Goal: Information Seeking & Learning: Learn about a topic

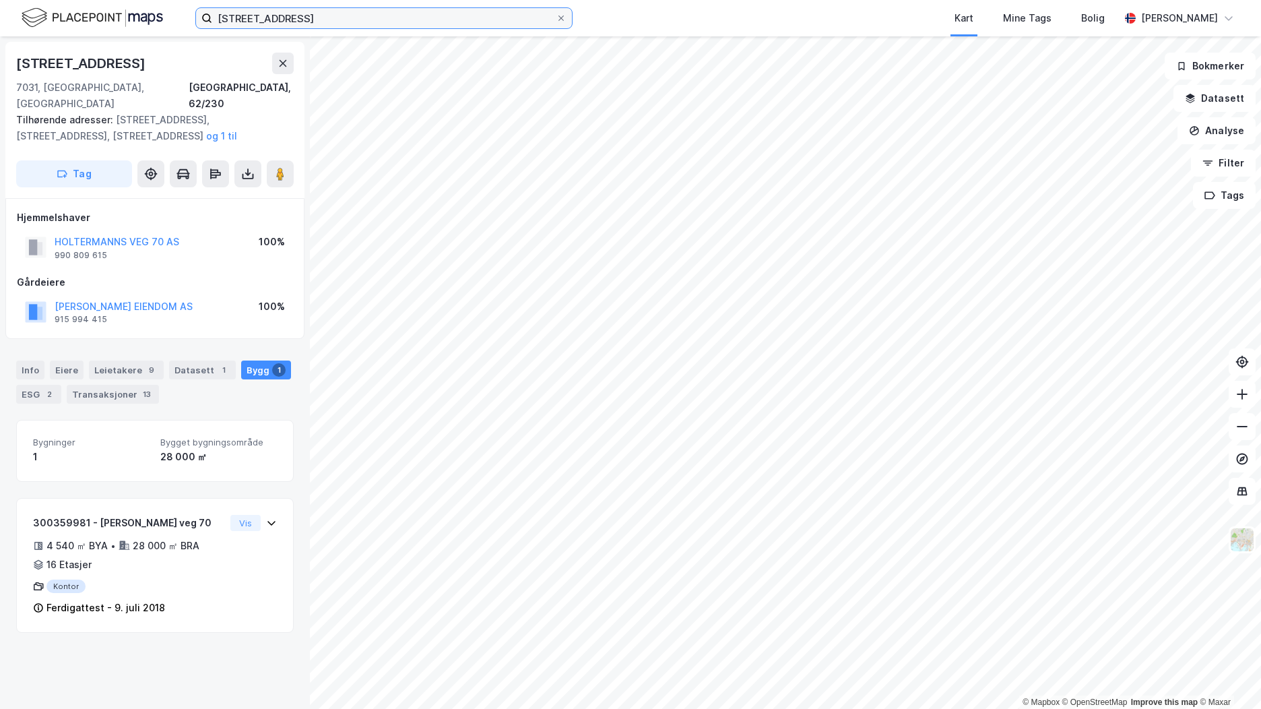
drag, startPoint x: 361, startPoint y: 21, endPoint x: 100, endPoint y: 4, distance: 261.9
click at [100, 4] on div "sorgenfrivegen 28 Kart Mine Tags Bolig Brage Aarthun" at bounding box center [630, 18] width 1261 height 36
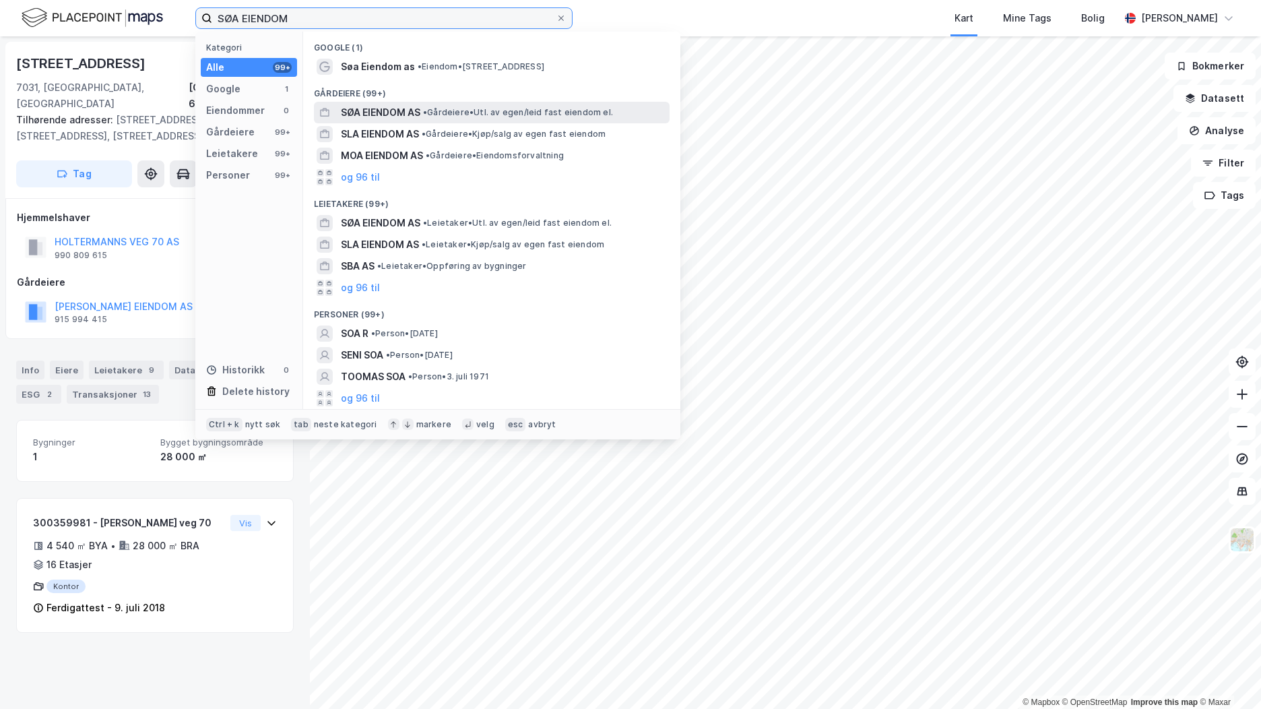
type input "SØA EIENDOM"
click at [459, 102] on div "SØA EIENDOM AS • Gårdeiere • Utl. av egen/leid fast eiendom el." at bounding box center [492, 113] width 356 height 22
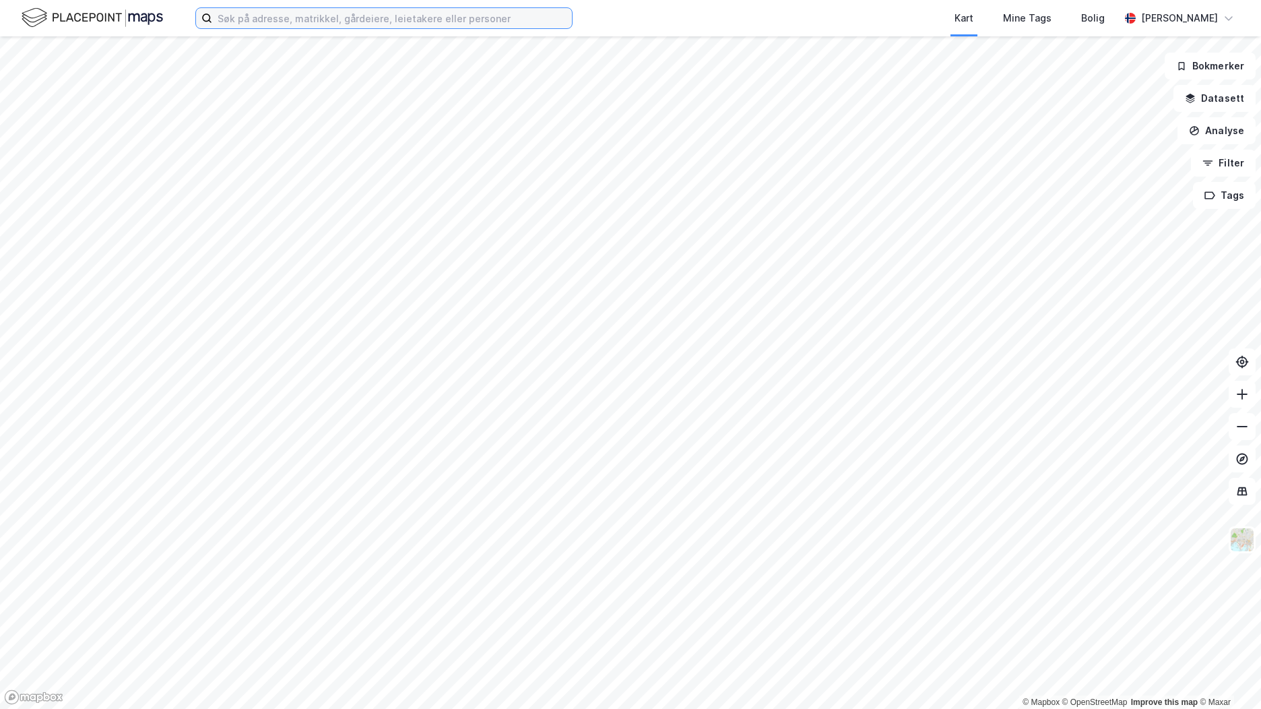
click at [315, 12] on input at bounding box center [392, 18] width 360 height 20
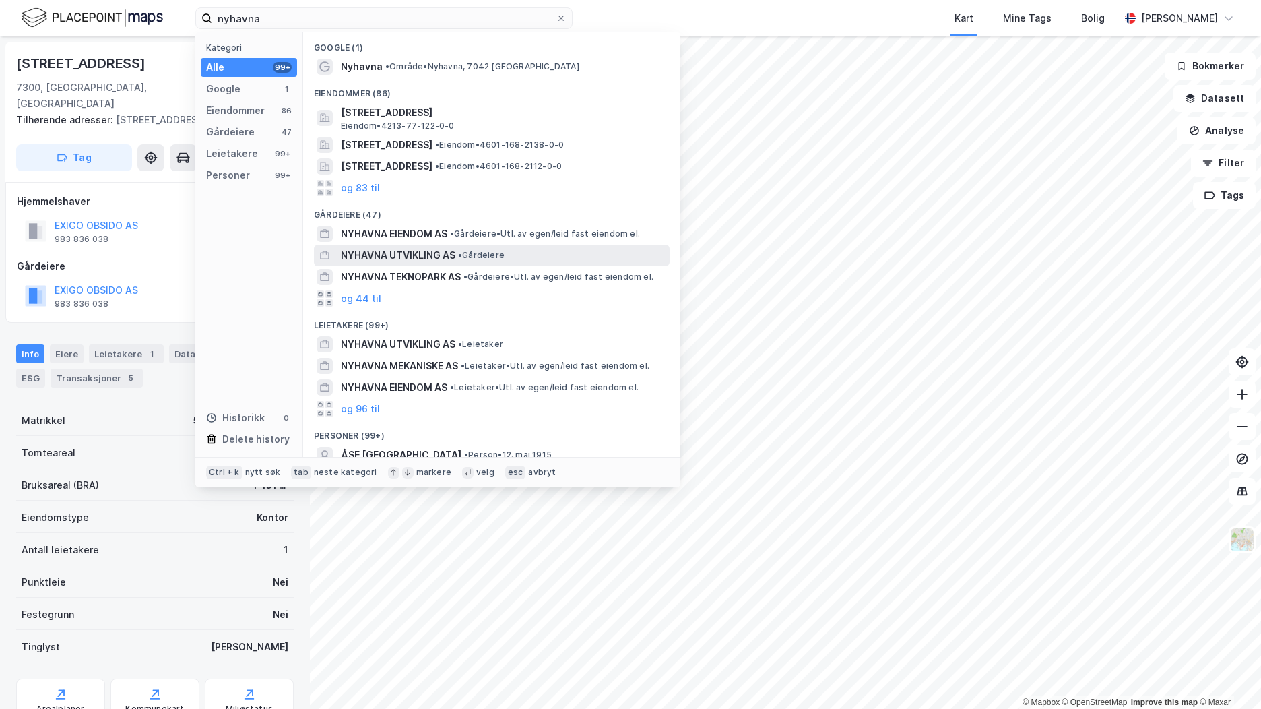
click at [552, 248] on div "NYHAVNA UTVIKLING AS • Gårdeiere" at bounding box center [504, 255] width 326 height 16
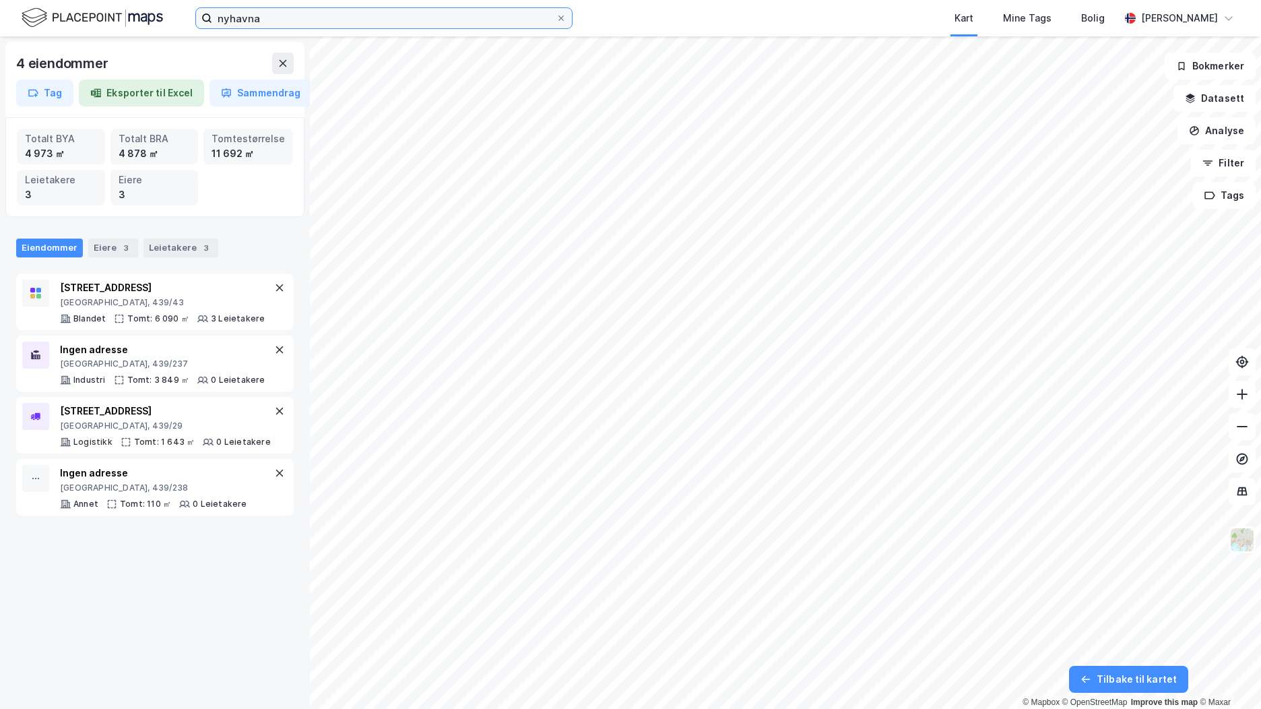
drag, startPoint x: 307, startPoint y: 18, endPoint x: 142, endPoint y: 20, distance: 165.1
click at [142, 20] on div "nyhavna Kart Mine Tags [PERSON_NAME] [PERSON_NAME]" at bounding box center [630, 18] width 1261 height 36
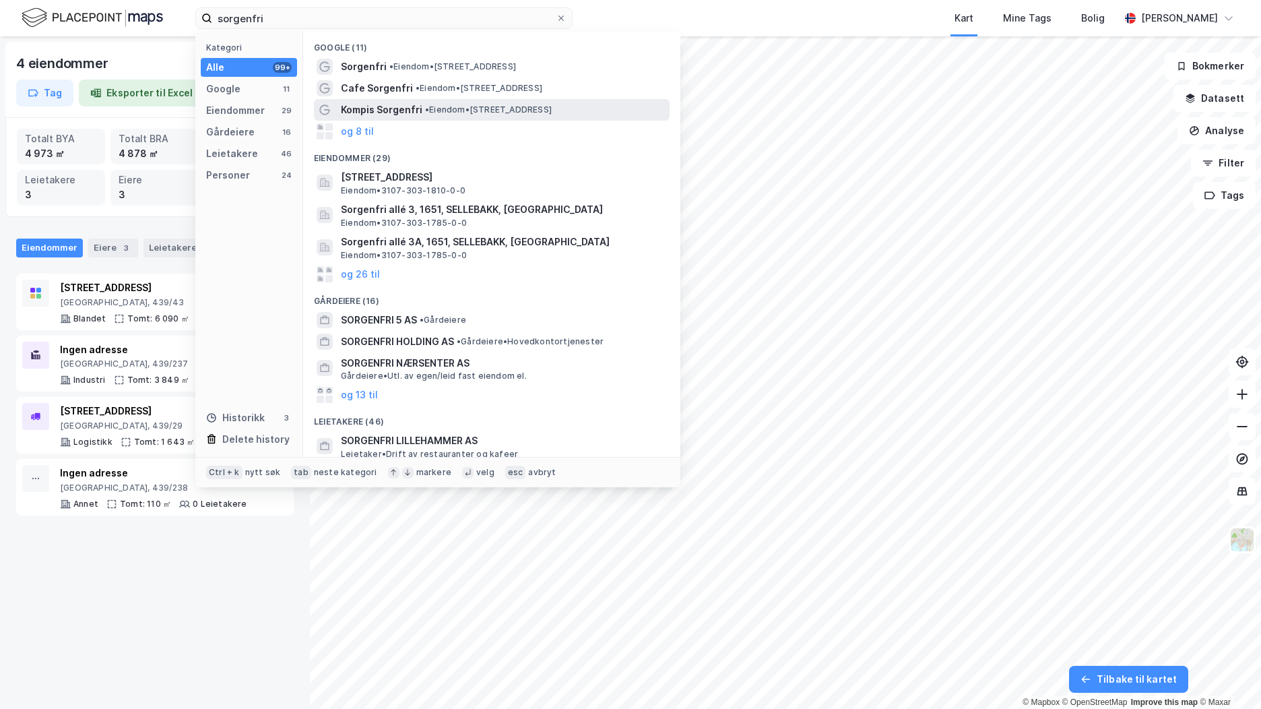
click at [459, 110] on span "• Eiendom • [STREET_ADDRESS]" at bounding box center [488, 109] width 127 height 11
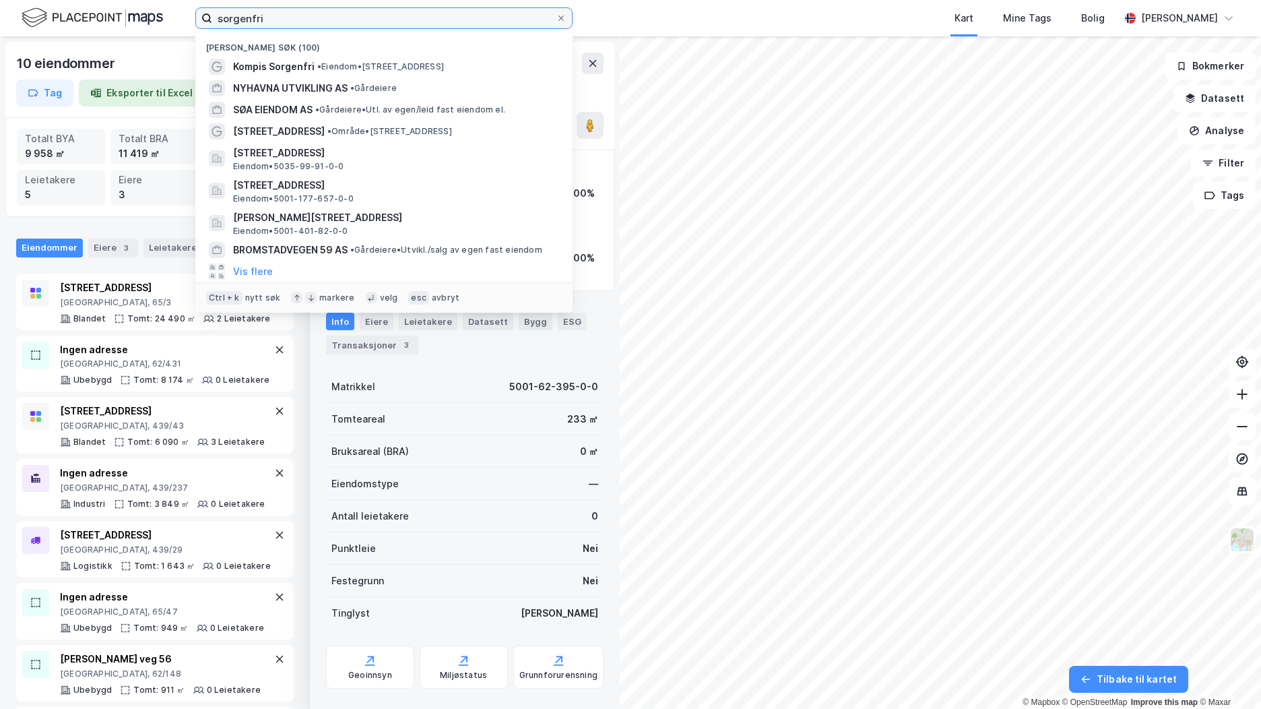
drag, startPoint x: 387, startPoint y: 18, endPoint x: 135, endPoint y: 30, distance: 252.2
click at [135, 30] on div "sorgenfri Nylige søk (100) Kompis Sorgenfri • Eiendom • [STREET_ADDRESS] UTVIKL…" at bounding box center [630, 18] width 1261 height 36
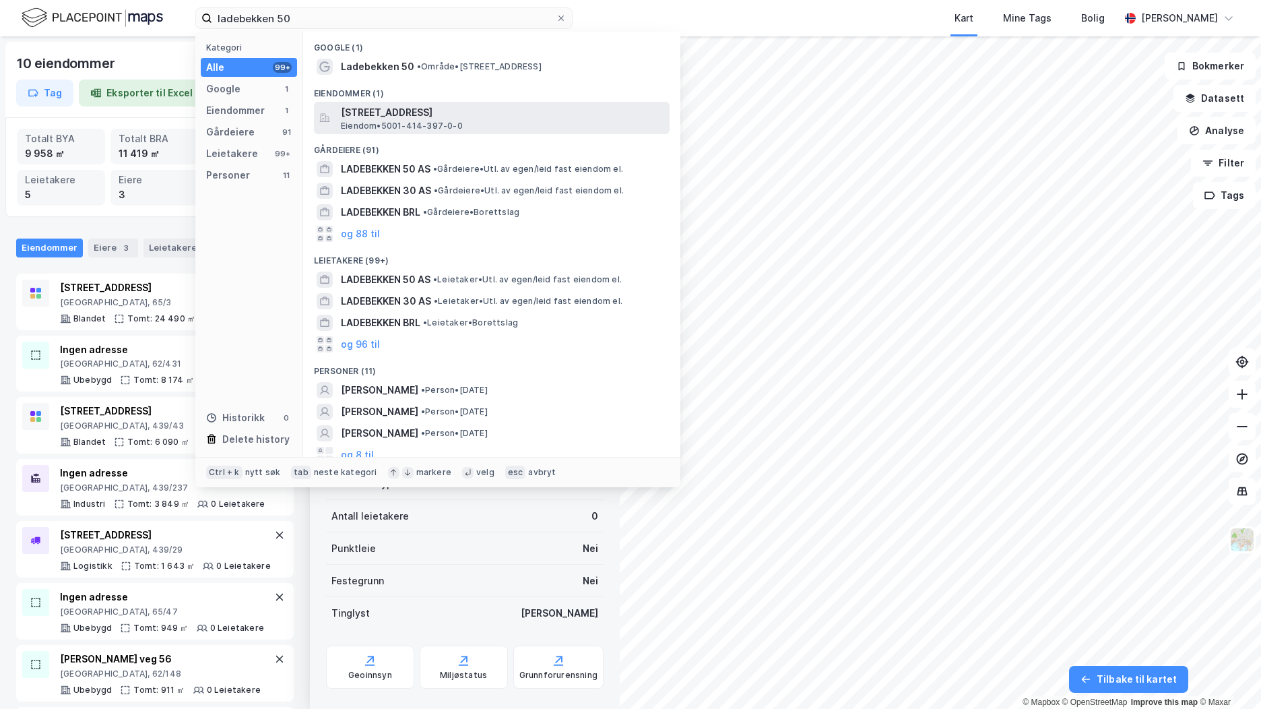
click at [447, 116] on span "[STREET_ADDRESS]" at bounding box center [502, 112] width 323 height 16
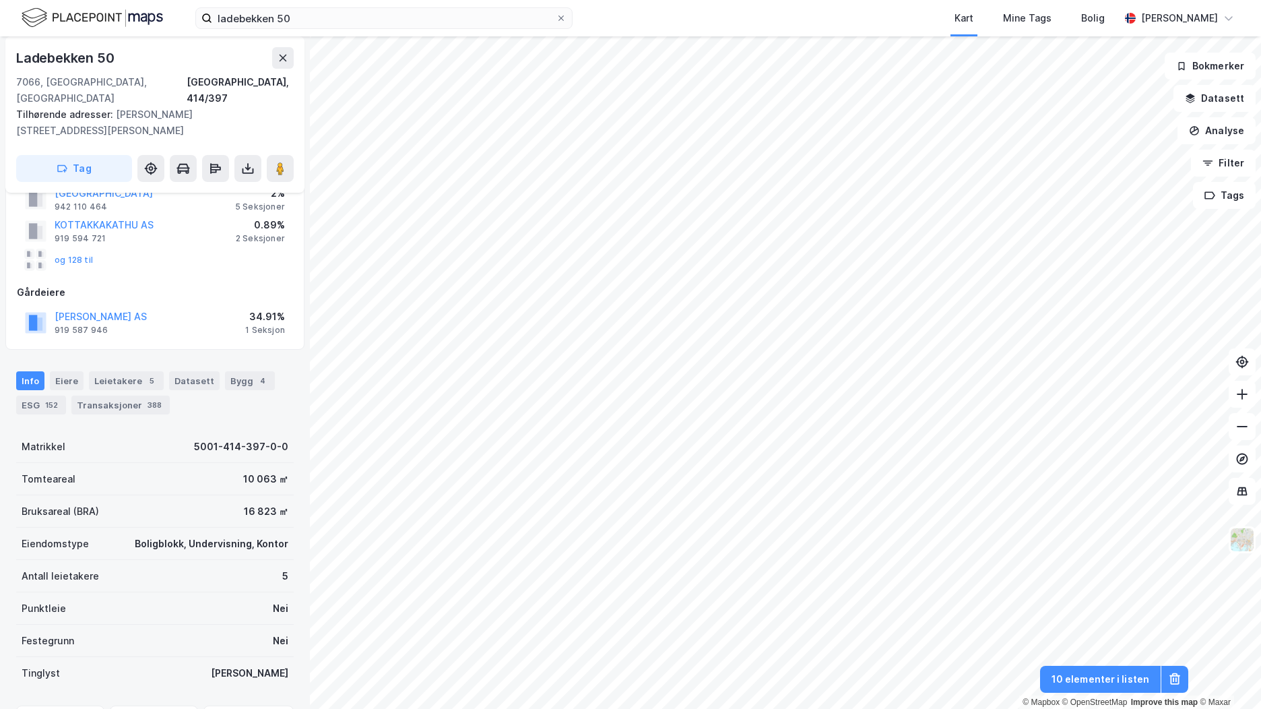
scroll to position [135, 0]
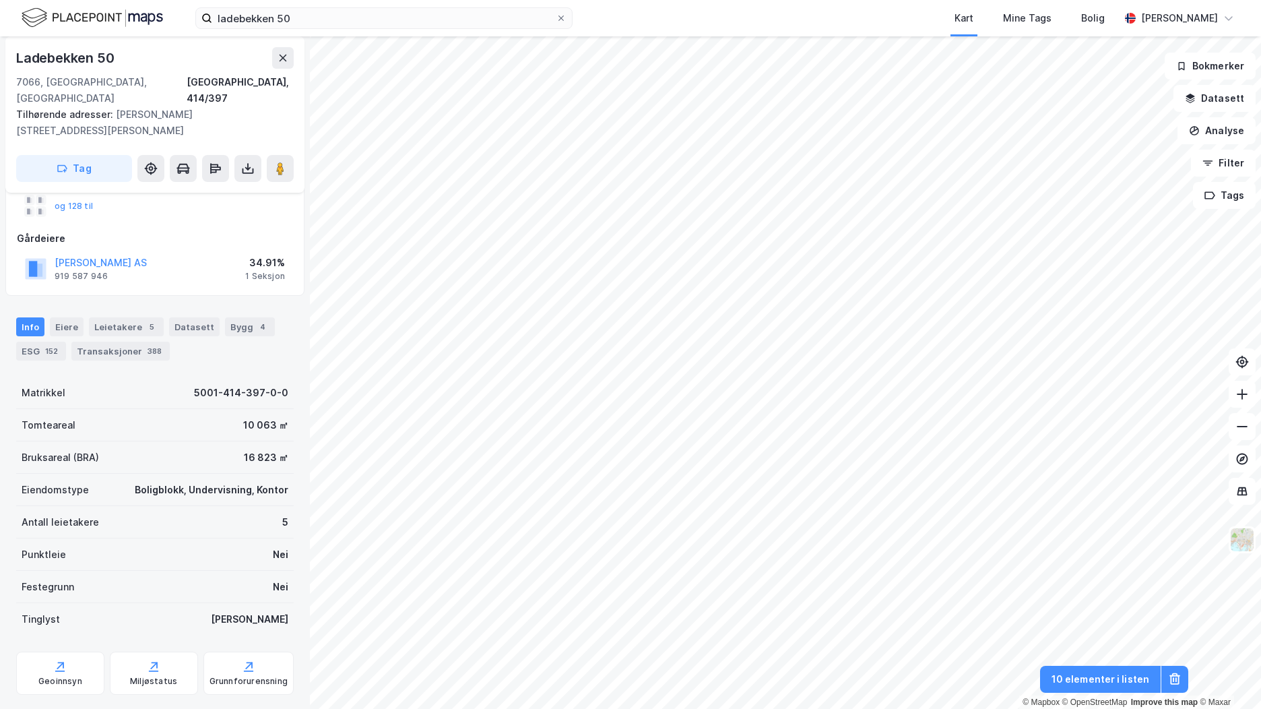
click at [257, 301] on div "Info [PERSON_NAME] 5 Datasett Bygg 4 ESG 152 Transaksjoner 388" at bounding box center [155, 333] width 310 height 65
click at [256, 320] on div "4" at bounding box center [262, 326] width 13 height 13
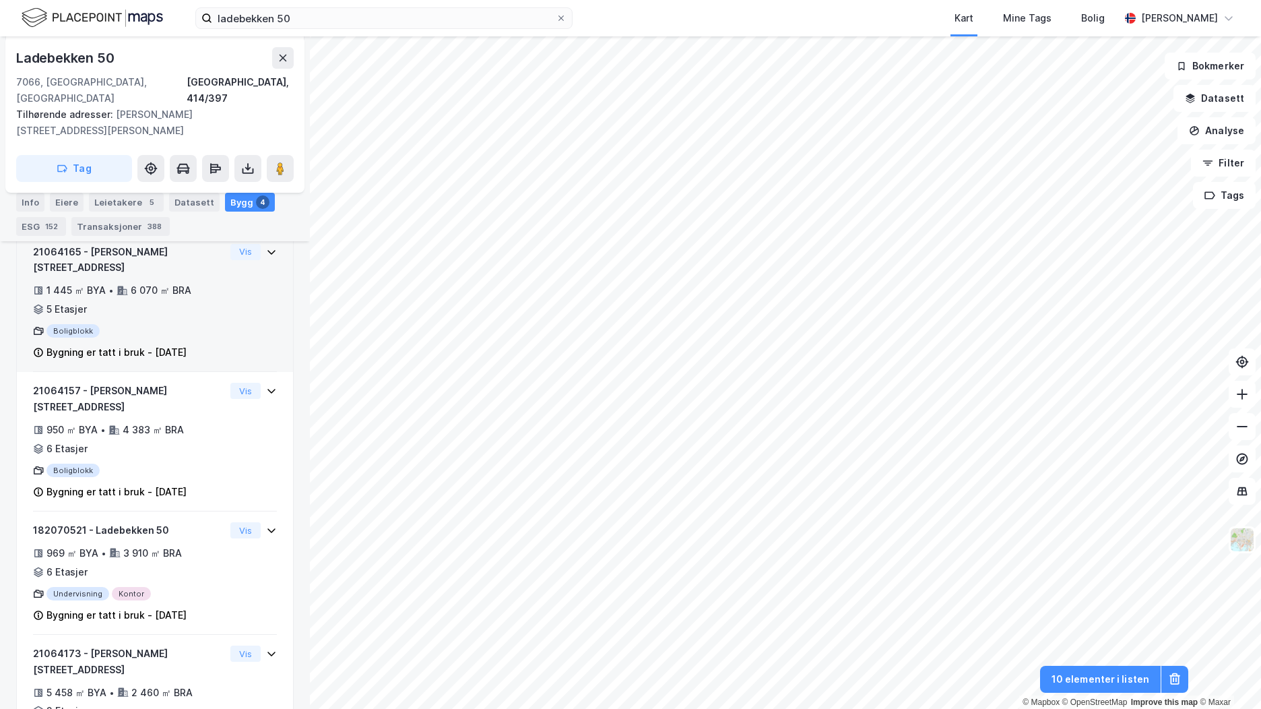
scroll to position [364, 0]
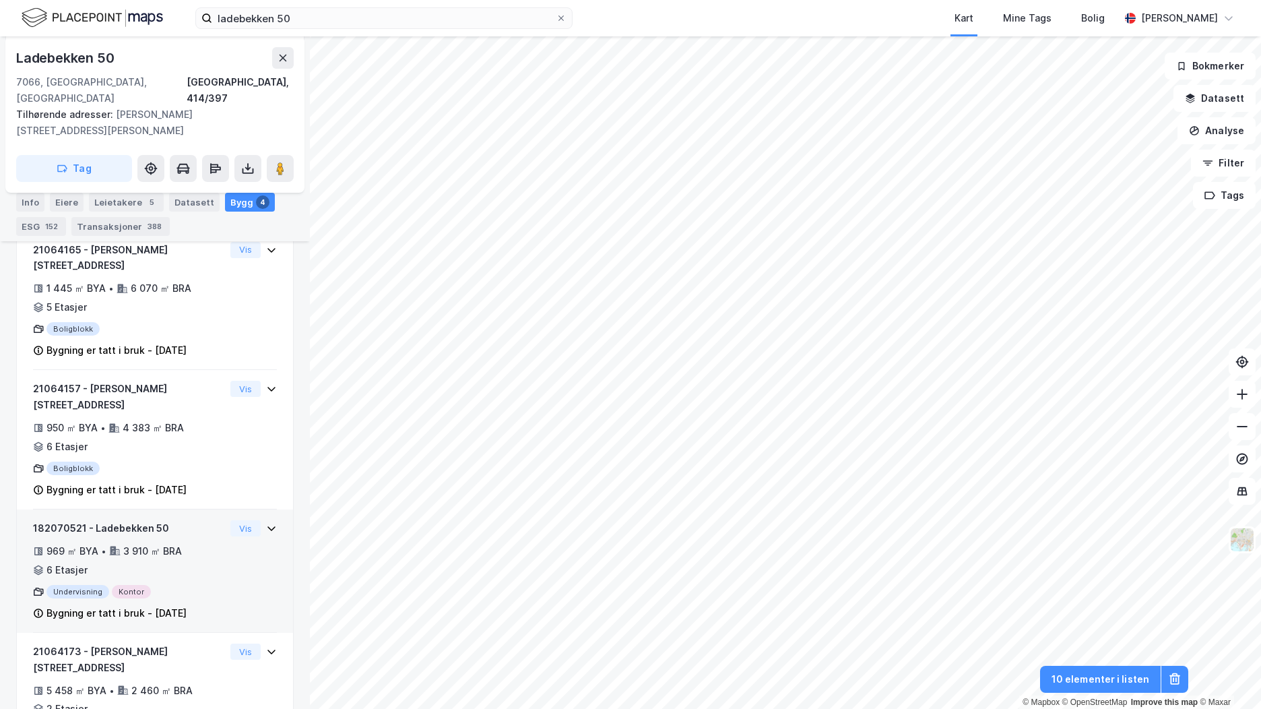
click at [237, 523] on div "182070521 - Ladebekken 50 969 ㎡ BYA • 3 910 ㎡ BRA • 6 Etasjer Undervisning Kont…" at bounding box center [155, 576] width 244 height 113
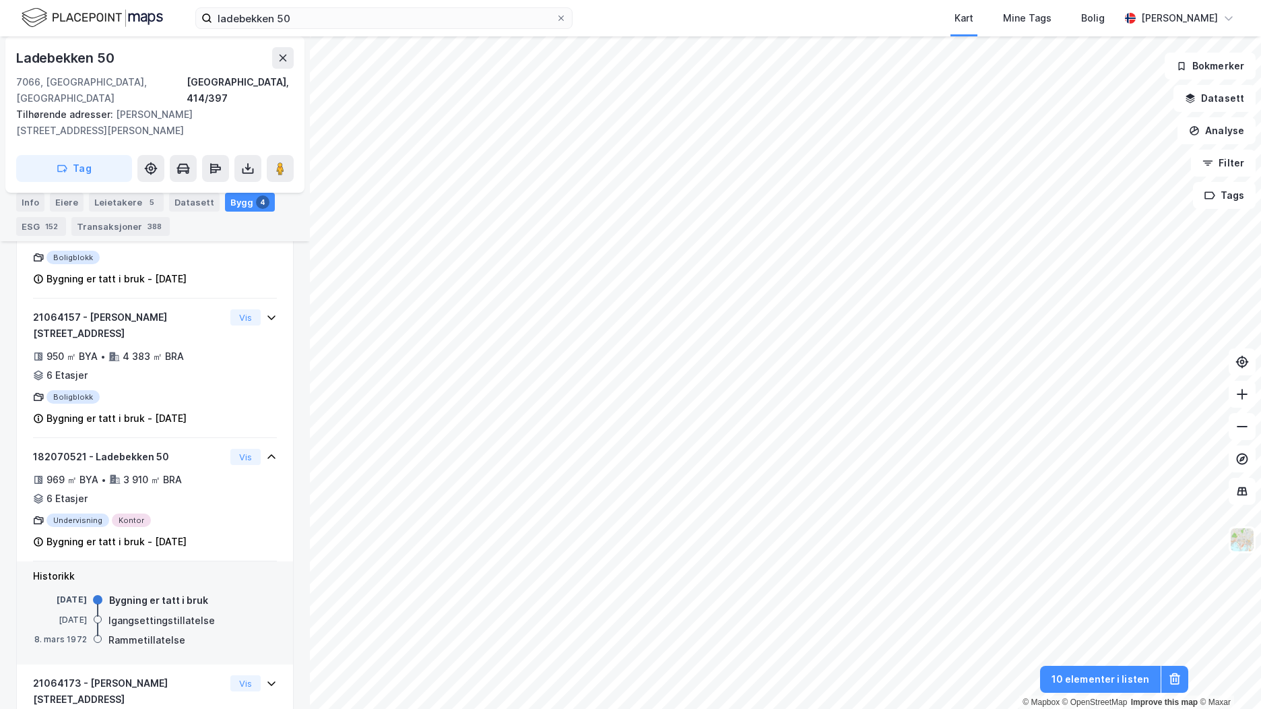
scroll to position [468, 0]
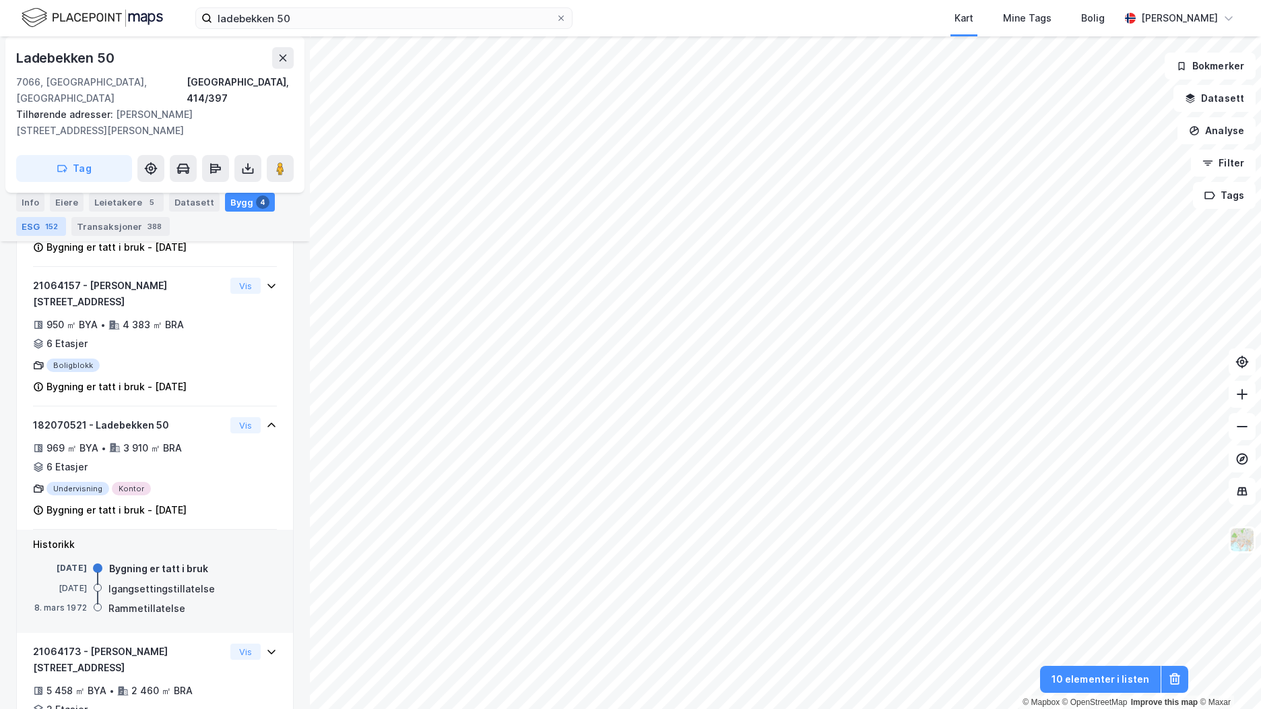
click at [46, 224] on div "152" at bounding box center [51, 226] width 18 height 13
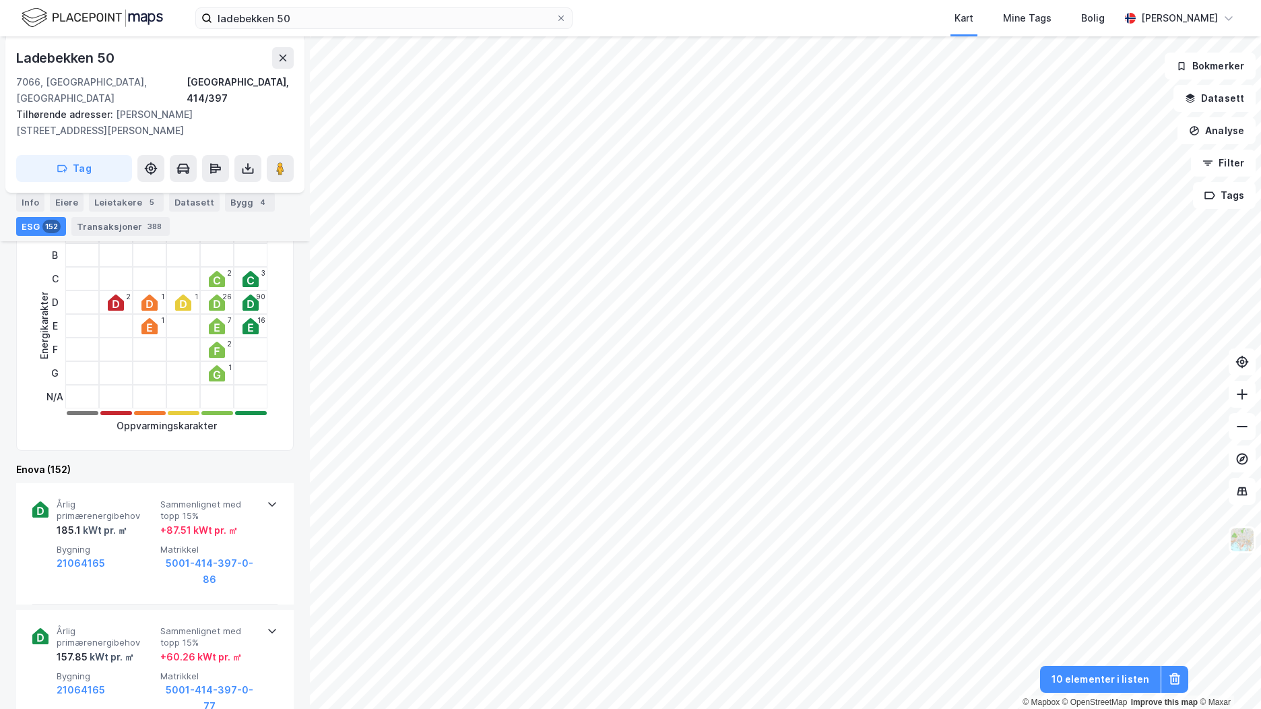
scroll to position [472, 0]
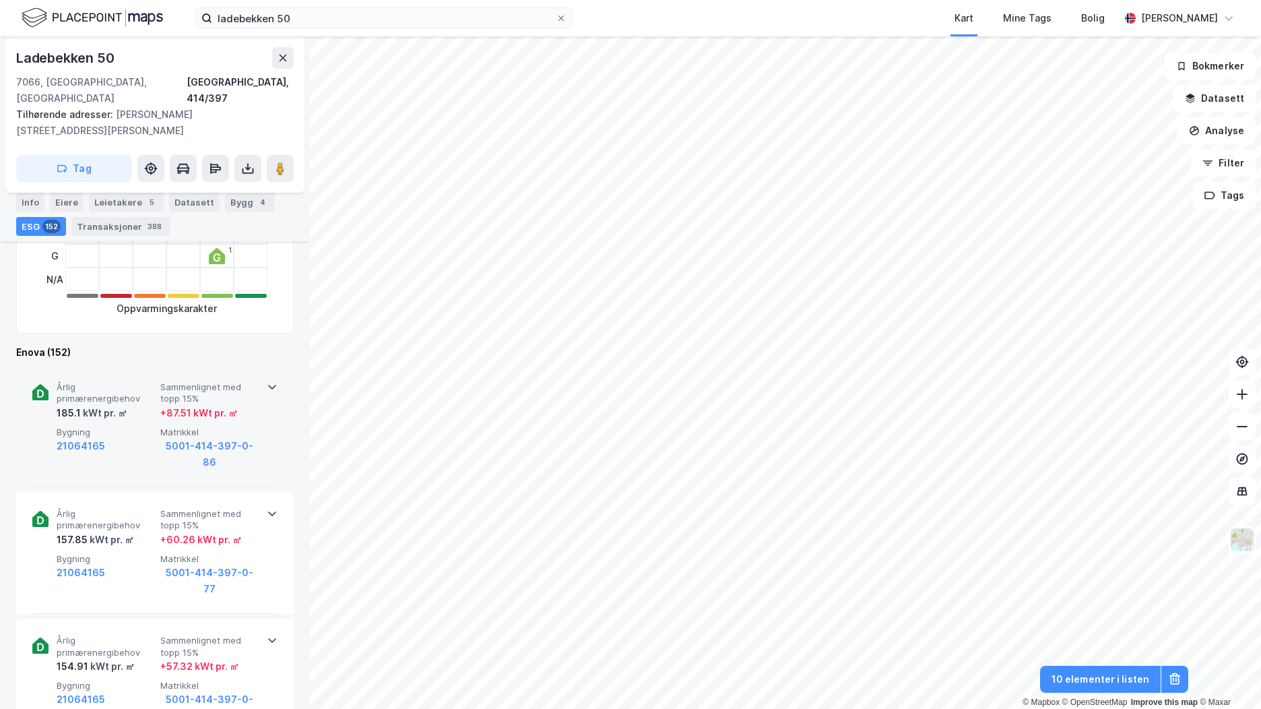
click at [238, 381] on span "Sammenlignet med topp 15%" at bounding box center [209, 393] width 98 height 24
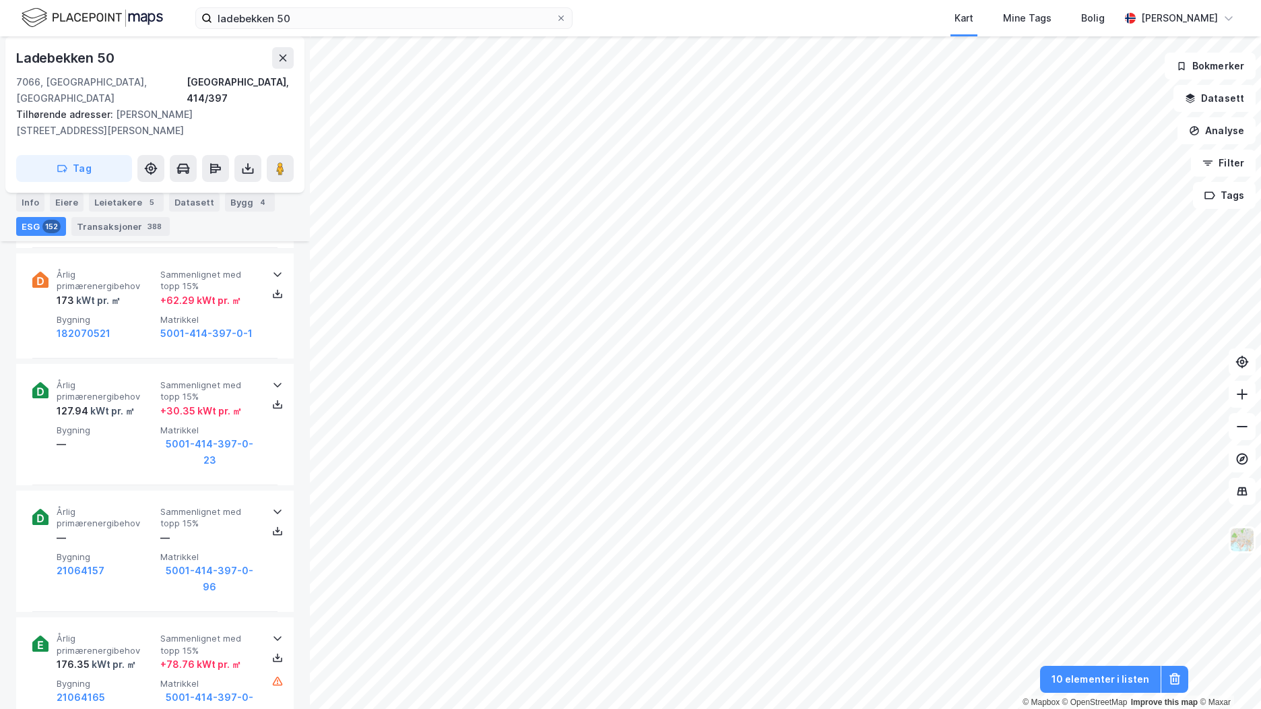
scroll to position [13370, 0]
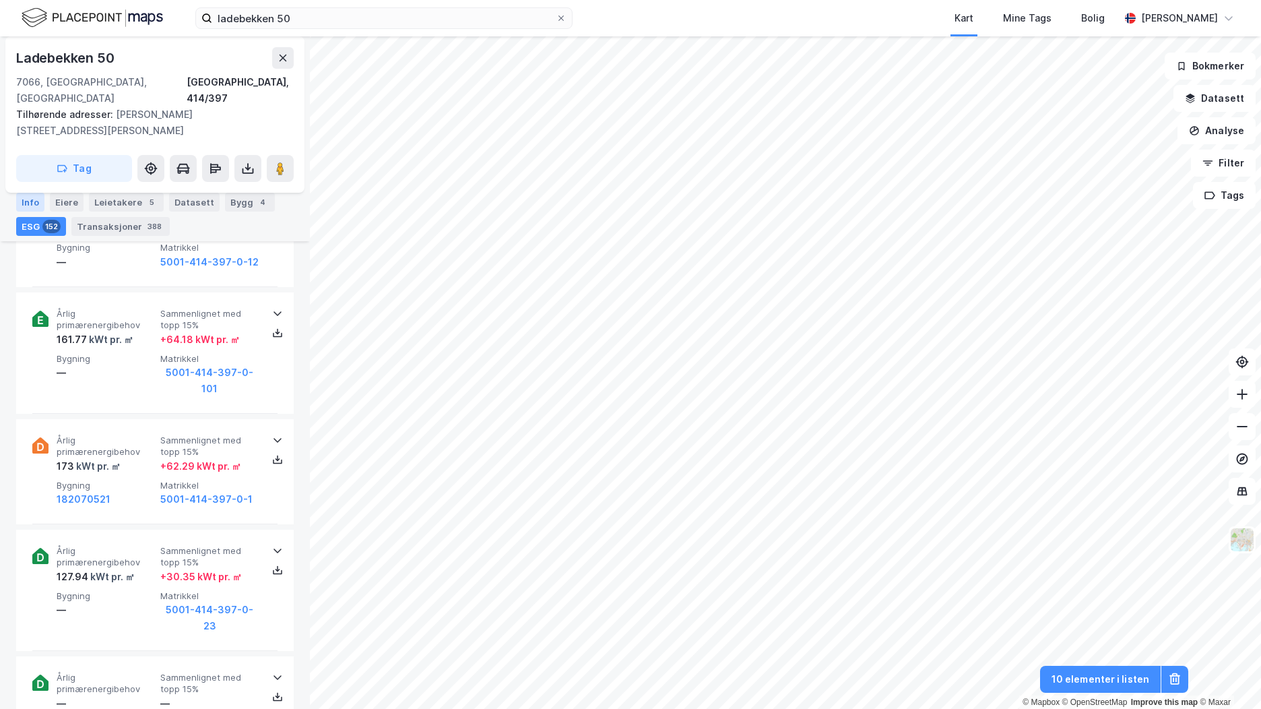
click at [36, 200] on div "Info" at bounding box center [30, 202] width 28 height 19
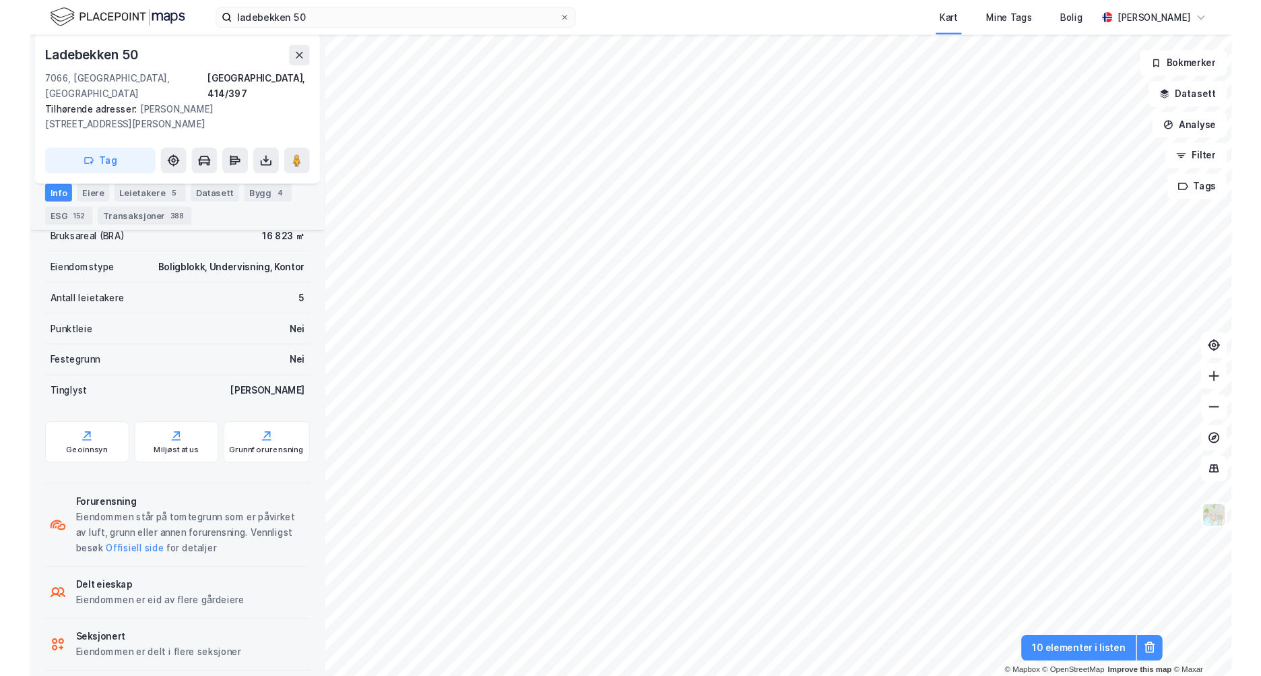
scroll to position [7, 0]
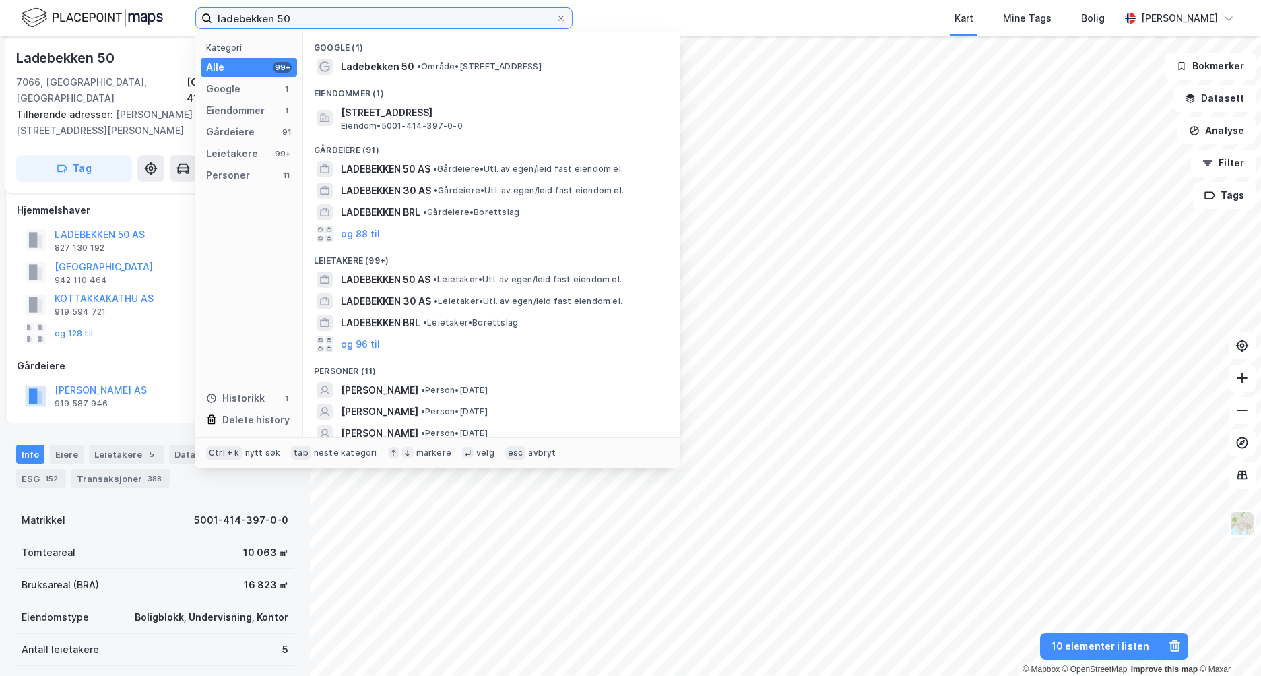
drag, startPoint x: 307, startPoint y: 18, endPoint x: 207, endPoint y: 15, distance: 100.4
click at [207, 15] on label "ladebekken 50" at bounding box center [383, 18] width 377 height 22
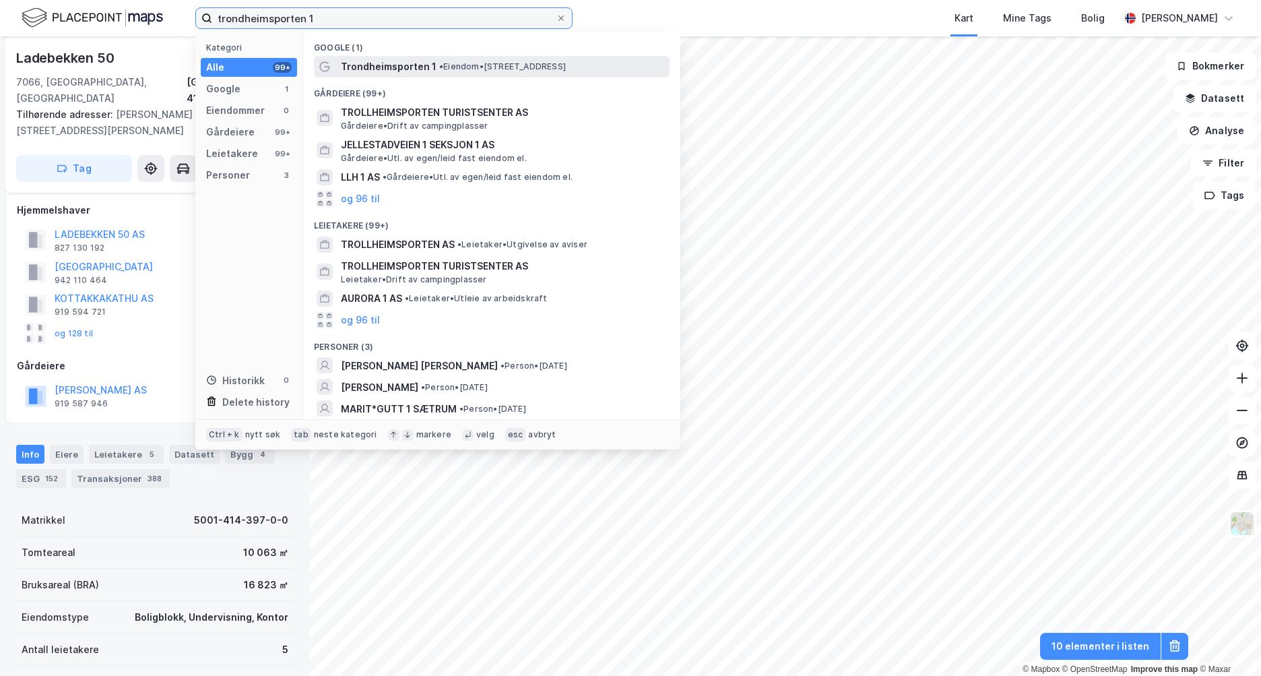
type input "trondheimsporten 1"
click at [462, 63] on span "• Eiendom • [STREET_ADDRESS]" at bounding box center [502, 66] width 127 height 11
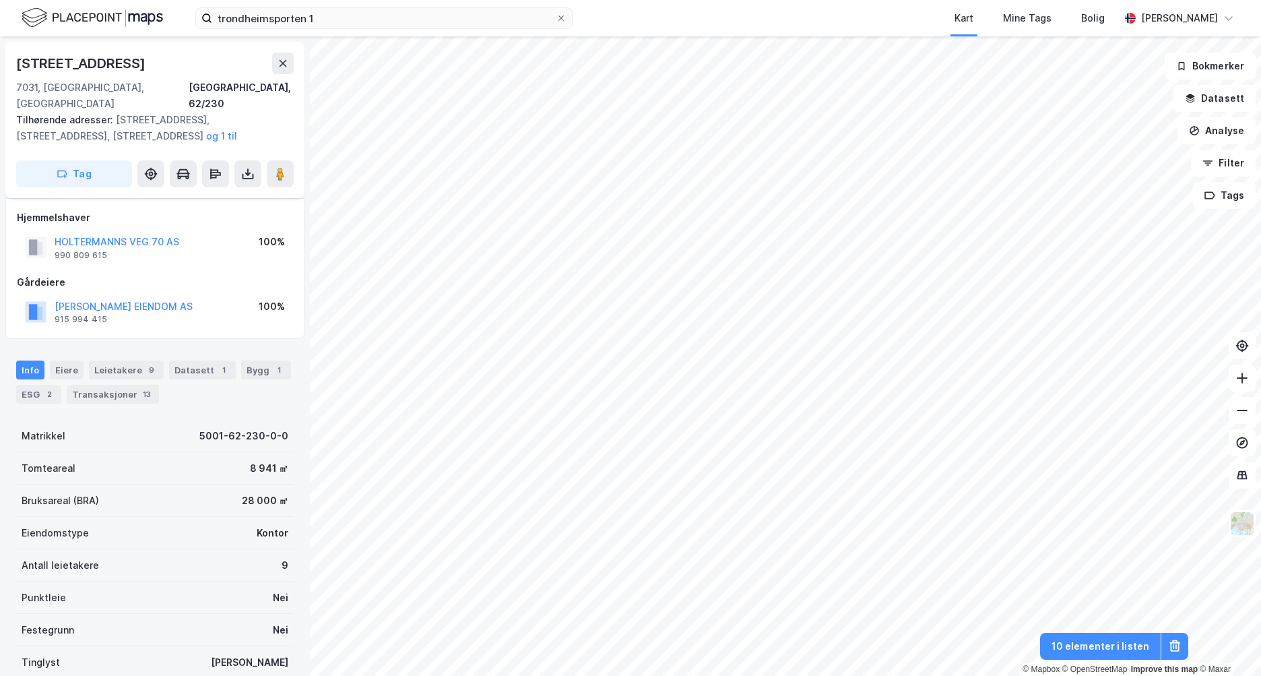
scroll to position [7, 0]
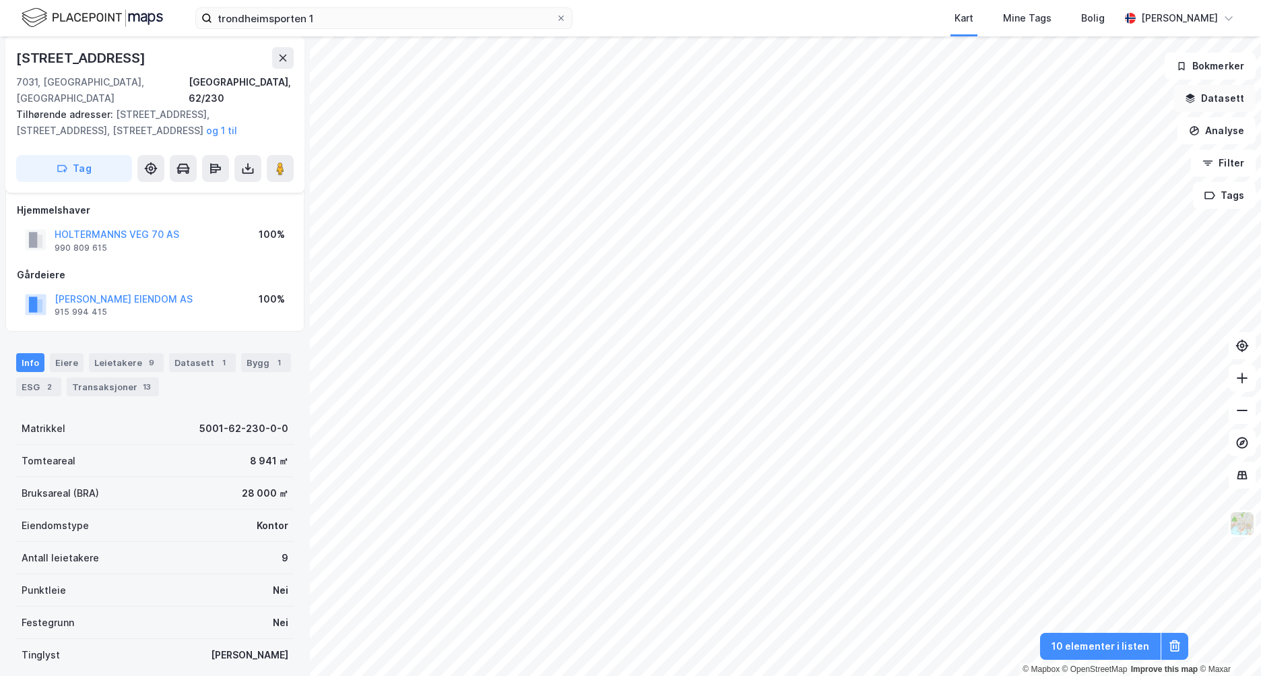
click at [1231, 102] on button "Datasett" at bounding box center [1215, 98] width 82 height 27
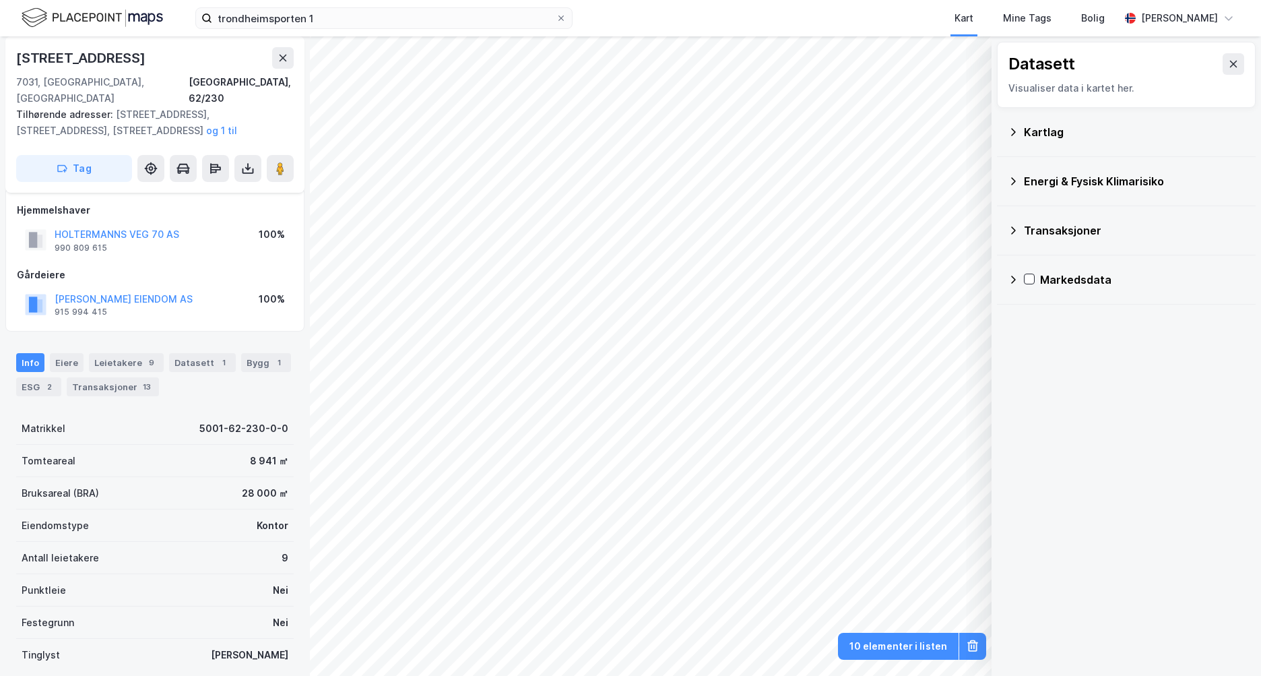
click at [1058, 133] on div "Kartlag" at bounding box center [1134, 132] width 221 height 16
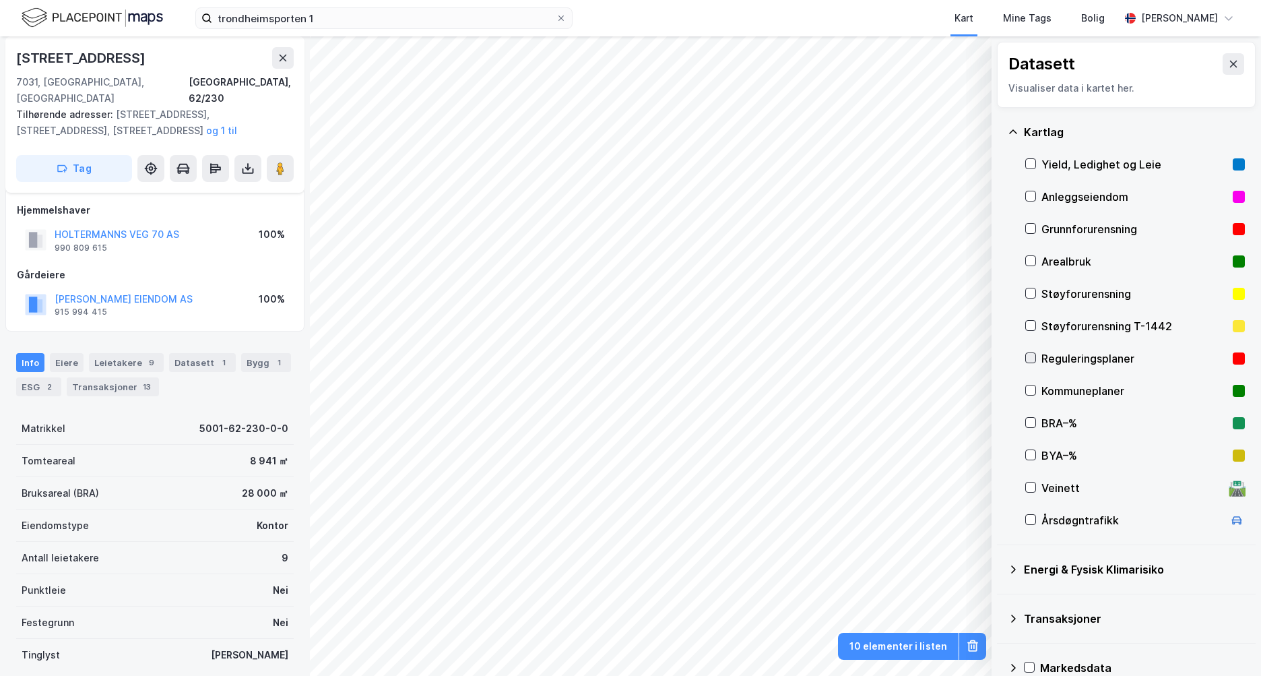
click at [1030, 360] on icon at bounding box center [1030, 358] width 7 height 5
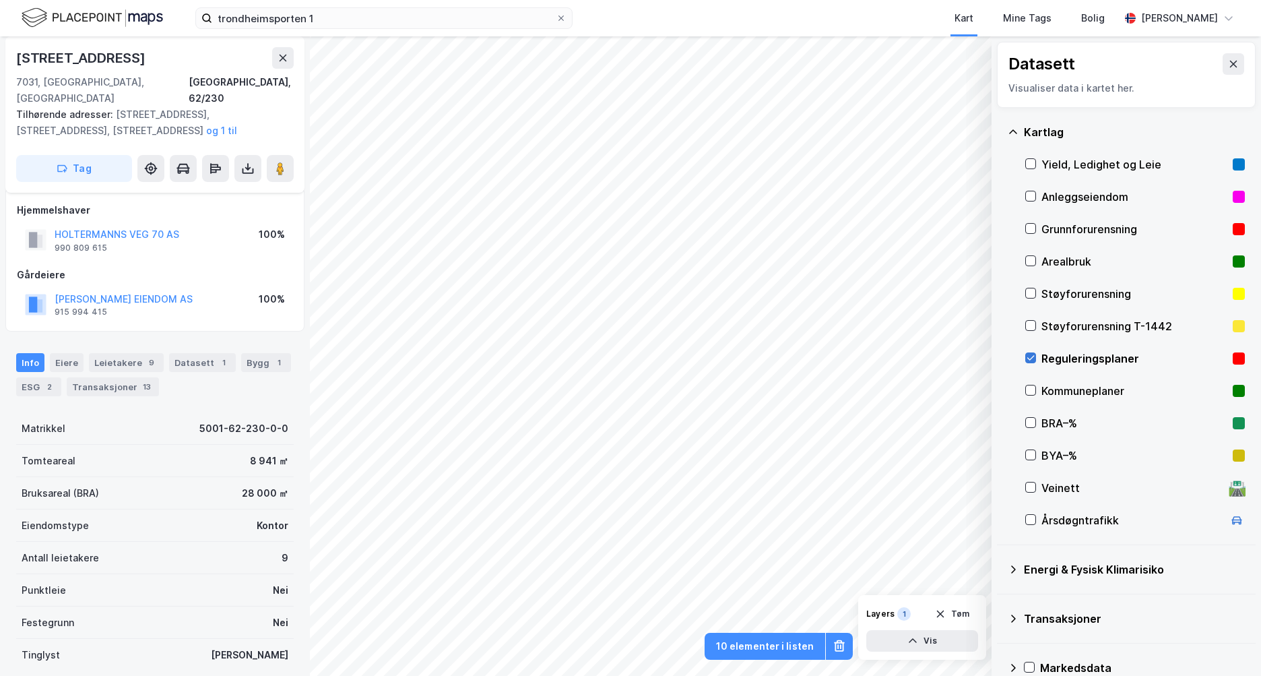
click at [1029, 355] on icon at bounding box center [1030, 357] width 9 height 9
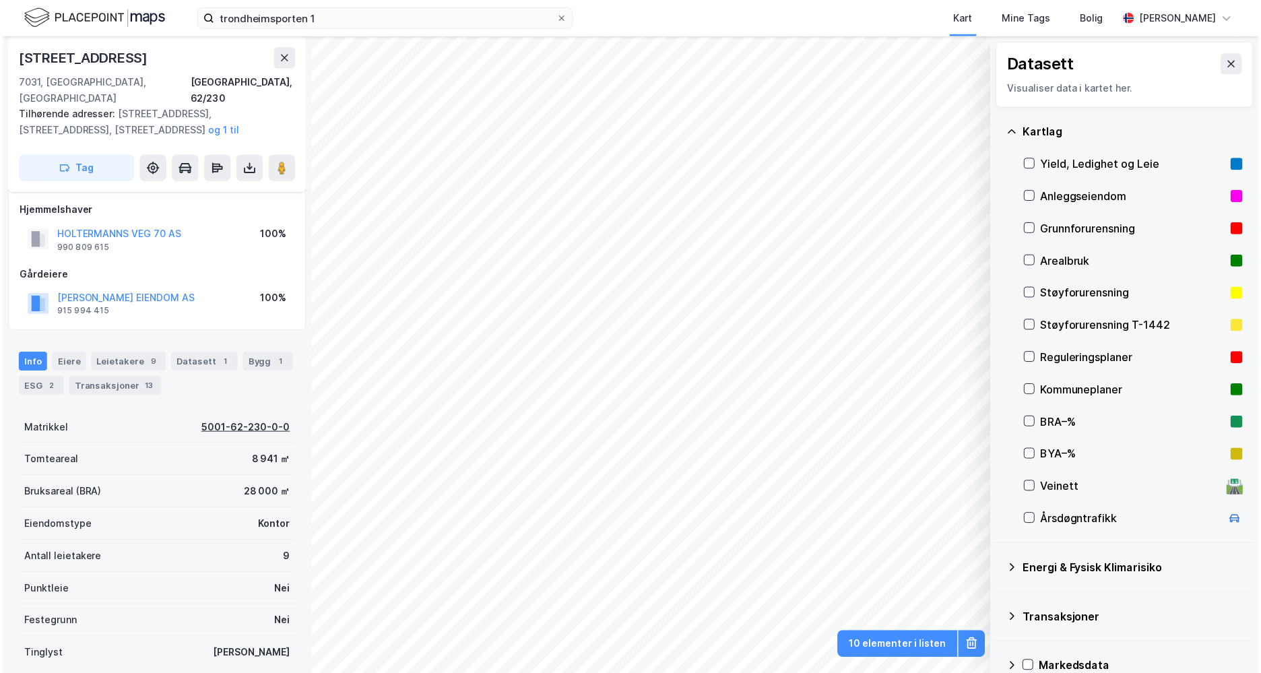
scroll to position [177, 0]
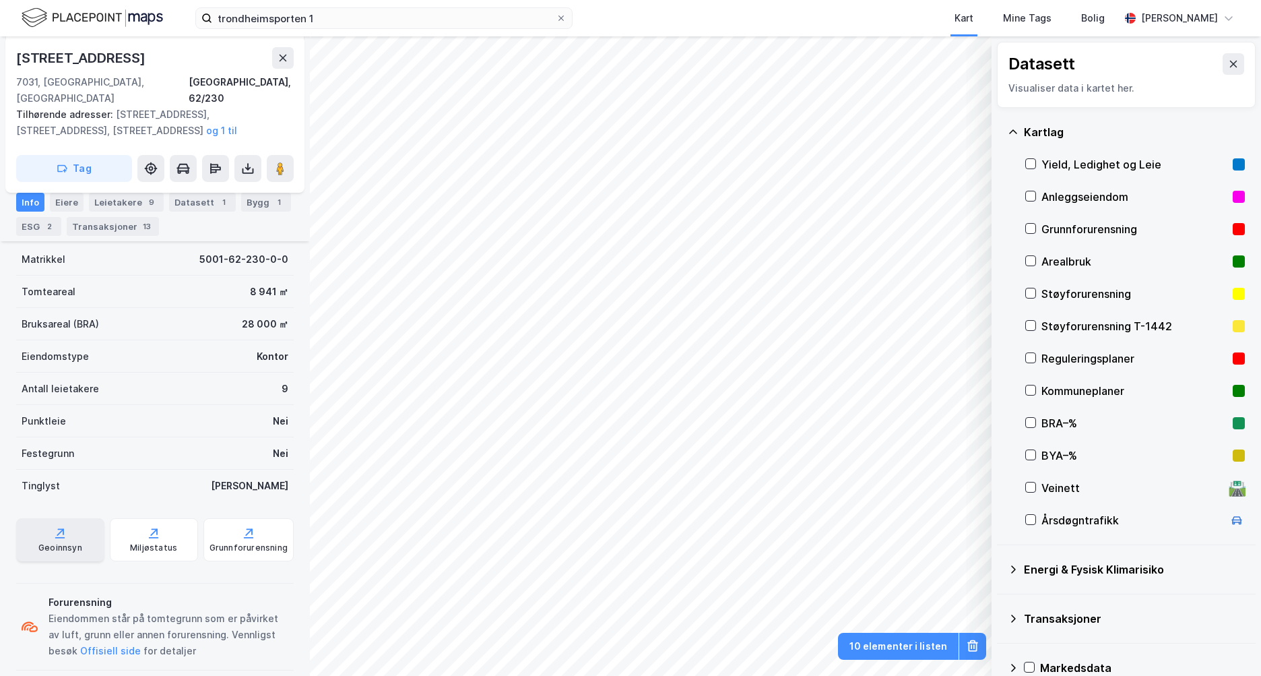
click at [78, 521] on div "Geoinnsyn" at bounding box center [60, 539] width 88 height 43
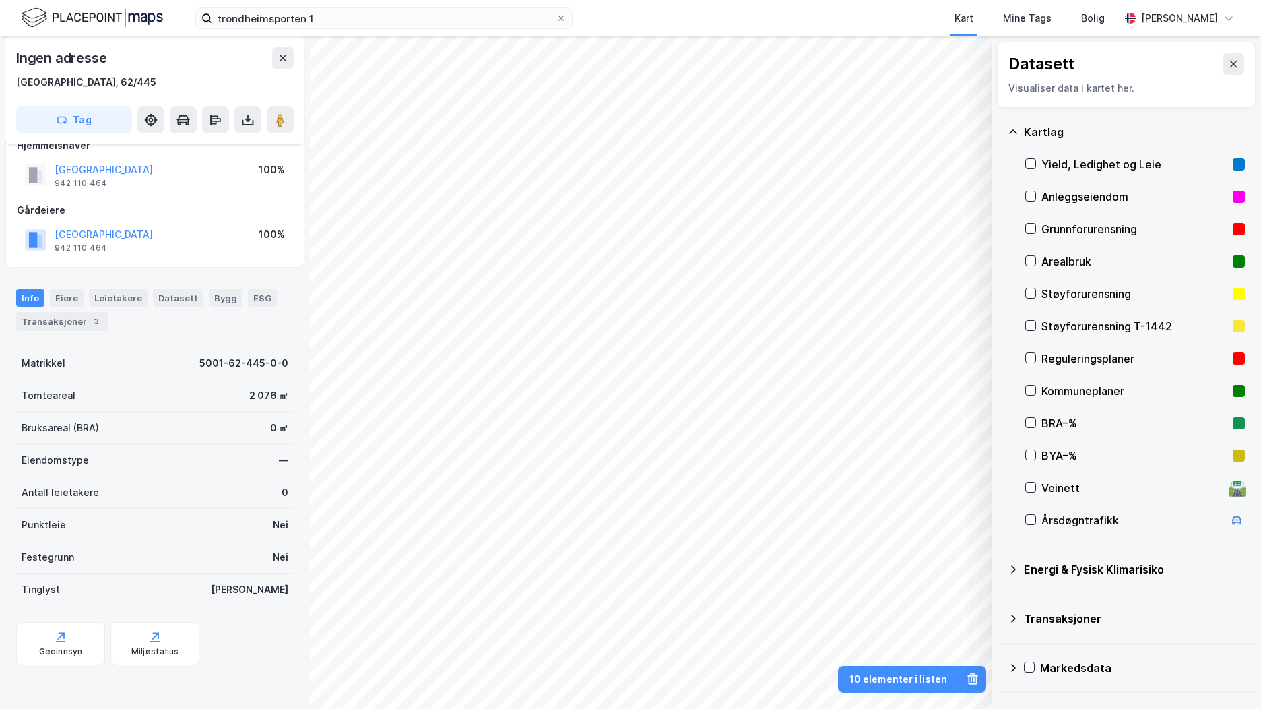
scroll to position [24, 0]
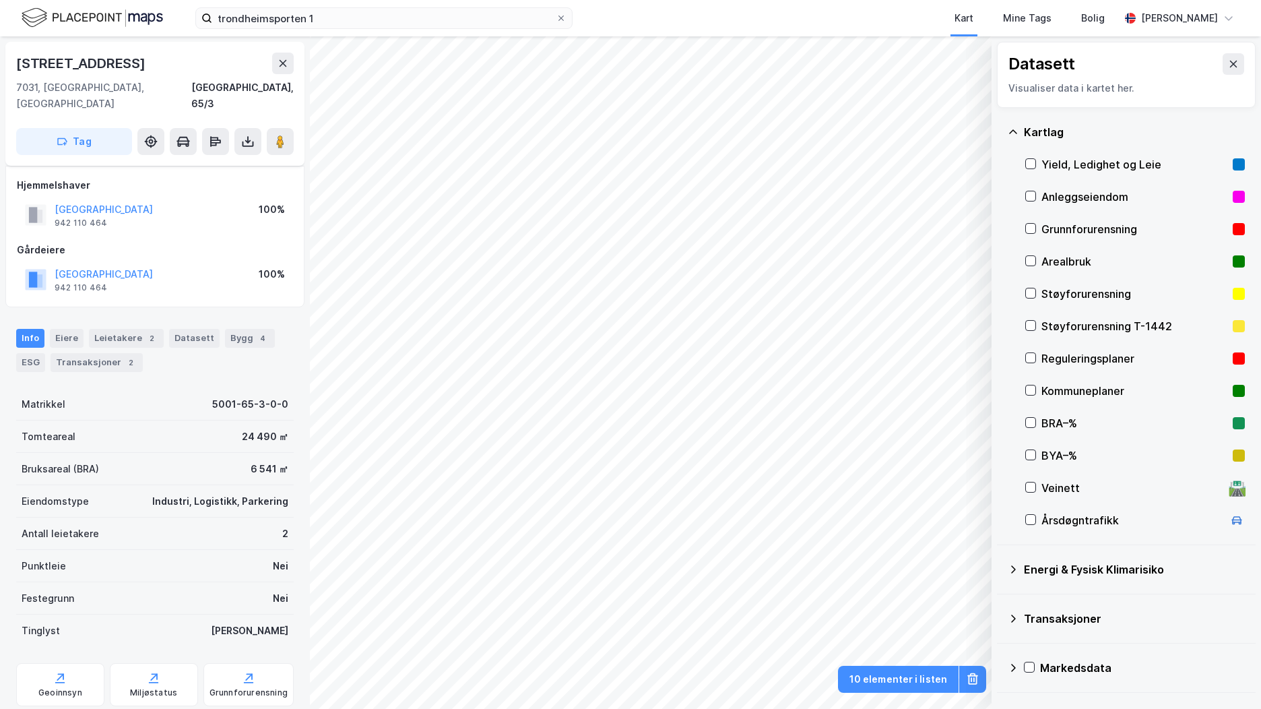
scroll to position [24, 0]
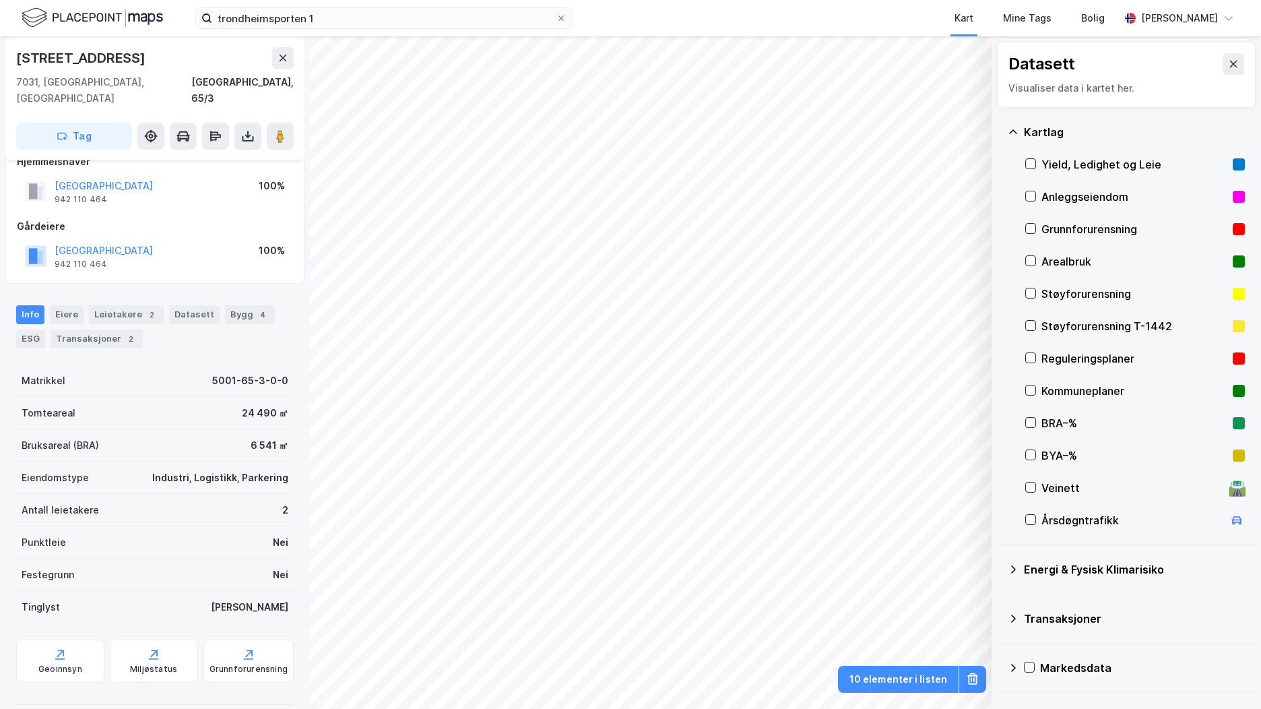
click at [256, 308] on div "4" at bounding box center [262, 314] width 13 height 13
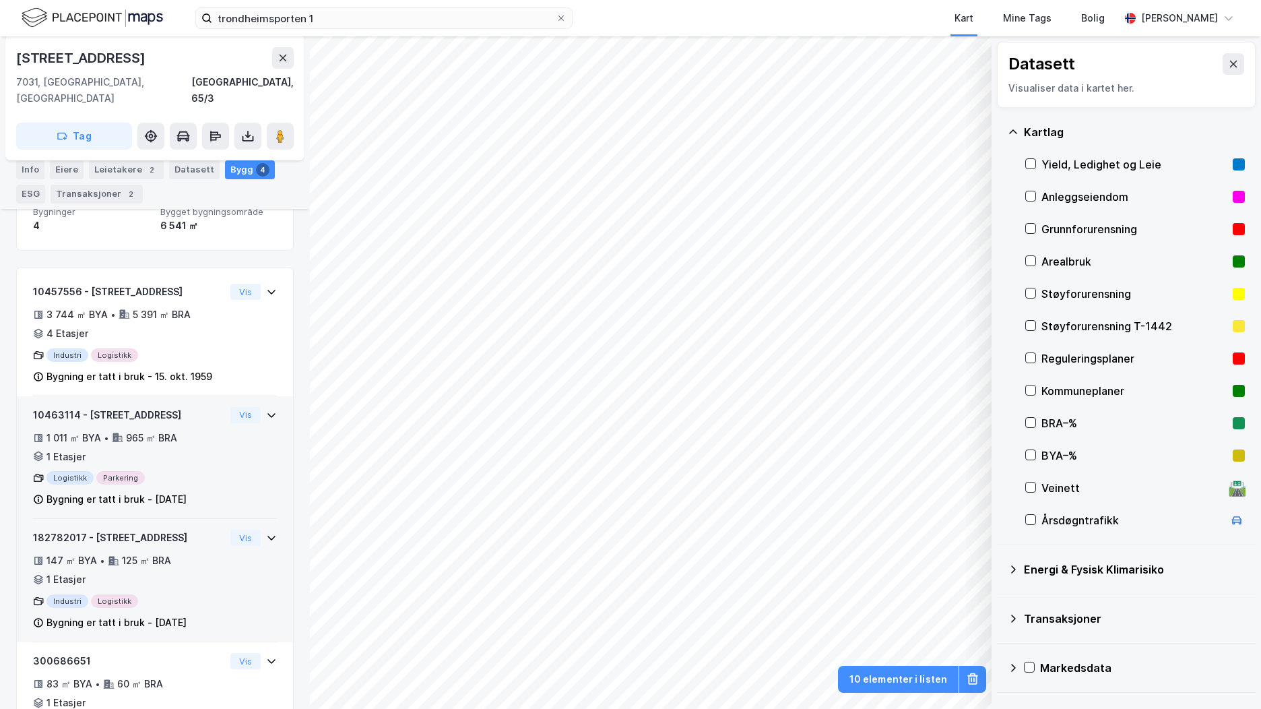
scroll to position [202, 0]
